Goal: Task Accomplishment & Management: Complete application form

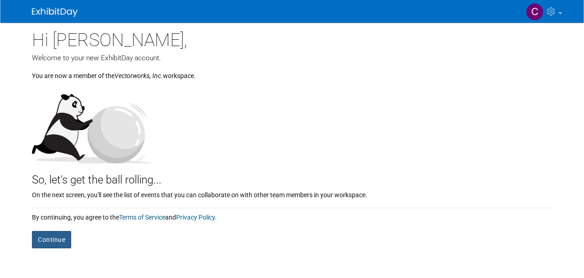
click at [57, 243] on button "Continue" at bounding box center [51, 239] width 39 height 17
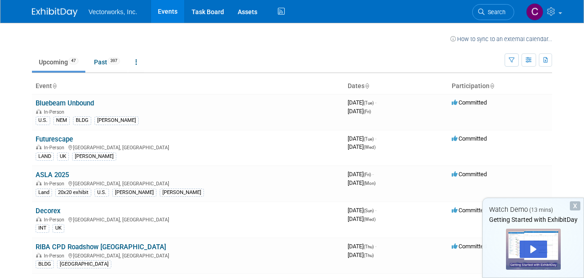
click at [573, 204] on div "X" at bounding box center [575, 205] width 11 height 9
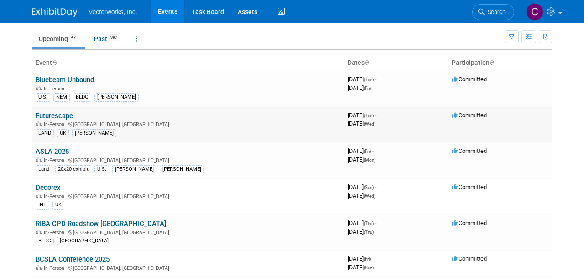
scroll to position [24, 0]
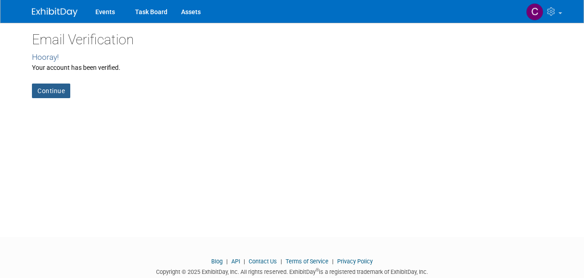
click at [61, 94] on link "Continue" at bounding box center [51, 91] width 38 height 15
